Goal: Find specific page/section: Find specific page/section

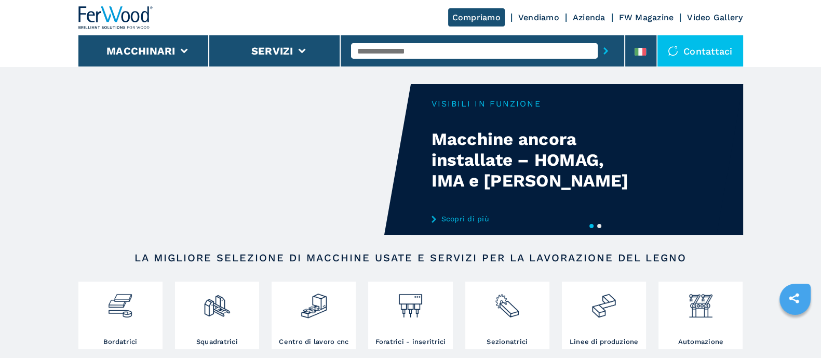
click at [149, 47] on button "Macchinari" at bounding box center [140, 51] width 69 height 12
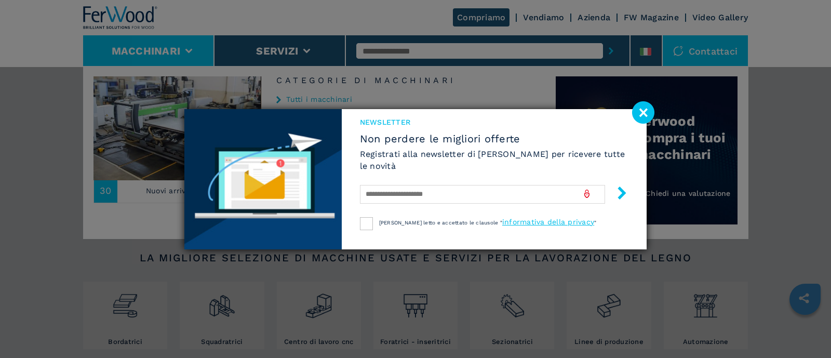
click at [638, 110] on image at bounding box center [643, 112] width 22 height 22
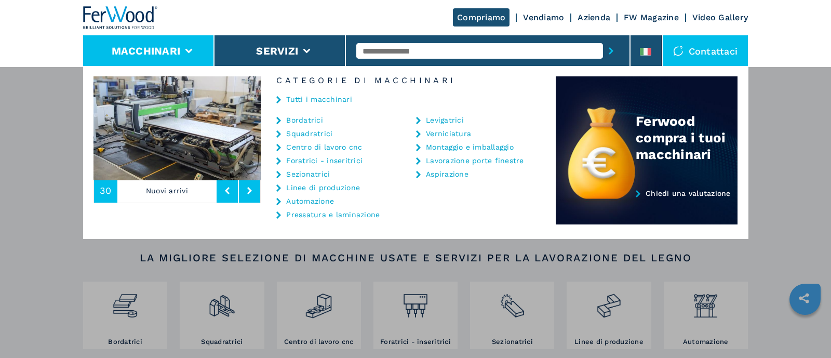
click at [304, 216] on link "Pressatura e laminazione" at bounding box center [332, 214] width 93 height 7
click at [303, 212] on link "Pressatura e laminazione" at bounding box center [332, 214] width 93 height 7
click at [302, 214] on link "Pressatura e laminazione" at bounding box center [332, 214] width 93 height 7
